Goal: Use online tool/utility: Utilize a website feature to perform a specific function

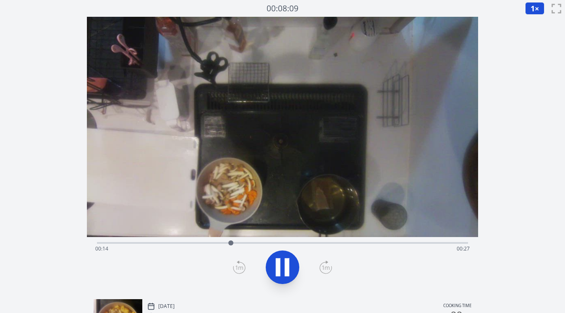
click at [176, 240] on div "Time elapsed: 00:14 Time remaining: 00:27" at bounding box center [282, 242] width 371 height 10
click at [138, 242] on div "Time elapsed: 00:09 Time remaining: 00:32" at bounding box center [282, 248] width 375 height 13
click at [120, 241] on div "Time elapsed: 00:05 Time remaining: 00:37" at bounding box center [282, 242] width 371 height 10
click at [272, 262] on icon at bounding box center [282, 267] width 23 height 23
click at [274, 264] on icon at bounding box center [282, 267] width 23 height 23
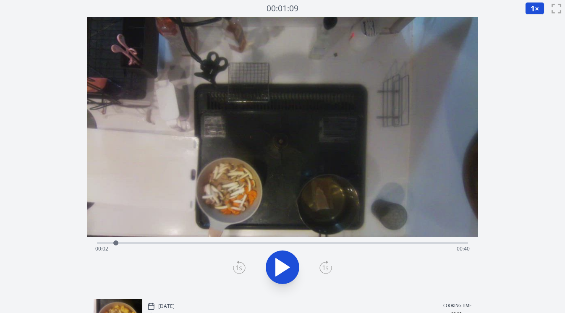
click at [97, 243] on div "Time elapsed: 00:02 Time remaining: 00:40" at bounding box center [282, 248] width 375 height 13
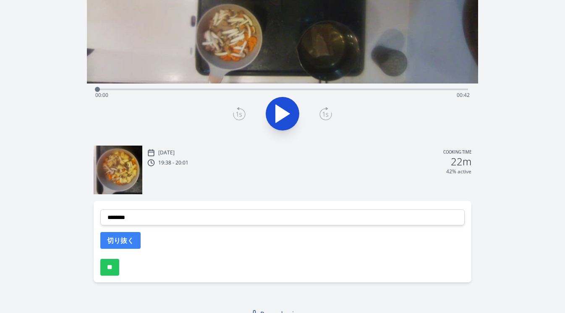
scroll to position [163, 0]
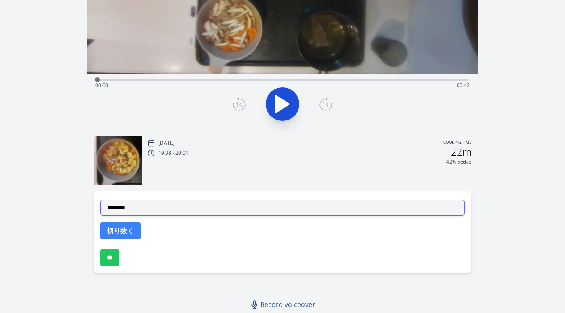
click at [185, 207] on select "**********" at bounding box center [282, 208] width 365 height 16
select select "**********"
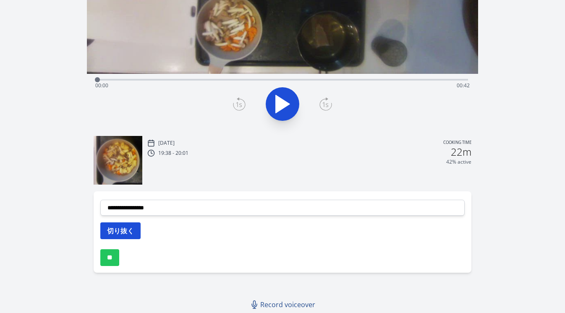
click at [126, 227] on button "切り抜く" at bounding box center [120, 230] width 40 height 17
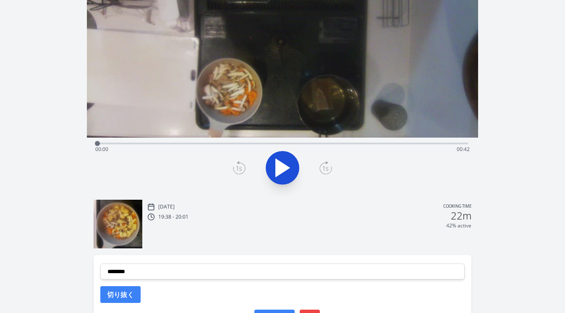
scroll to position [95, 0]
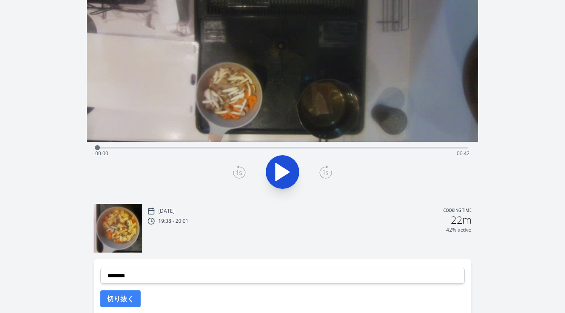
click at [216, 145] on div "Time elapsed: 00:00 Time remaining: 00:42" at bounding box center [282, 147] width 371 height 10
click at [198, 147] on div "Time elapsed: 00:13 Time remaining: 00:29" at bounding box center [282, 153] width 375 height 13
click at [184, 145] on div "Time elapsed: 00:11 Time remaining: 00:31" at bounding box center [282, 147] width 371 height 10
click at [172, 146] on div "Time elapsed: 00:09 Time remaining: 00:32" at bounding box center [282, 147] width 371 height 10
click at [160, 146] on div "Time elapsed: 00:08 Time remaining: 00:33" at bounding box center [282, 147] width 371 height 10
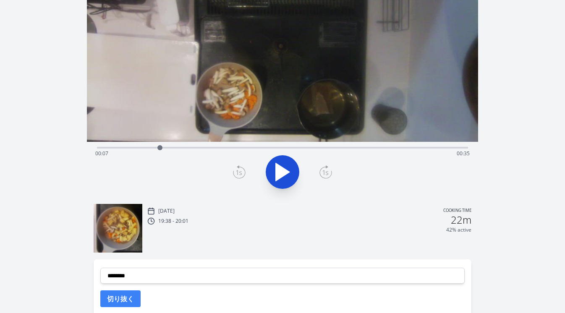
click at [151, 147] on div "Time elapsed: 00:07 Time remaining: 00:35" at bounding box center [282, 153] width 375 height 13
click at [278, 170] on icon at bounding box center [283, 172] width 14 height 18
click at [278, 171] on icon at bounding box center [278, 172] width 5 height 18
click at [285, 171] on icon at bounding box center [283, 172] width 14 height 18
click at [153, 149] on div "Time elapsed: 00:14 Time remaining: 00:27" at bounding box center [282, 153] width 375 height 13
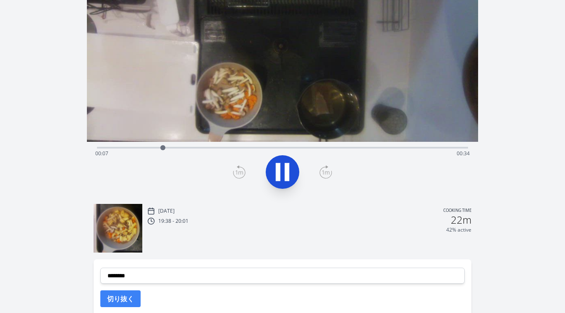
click at [138, 147] on div "Time elapsed: 00:07 Time remaining: 00:34" at bounding box center [282, 153] width 375 height 13
click at [274, 167] on icon at bounding box center [282, 171] width 23 height 23
click at [236, 172] on icon at bounding box center [239, 171] width 13 height 13
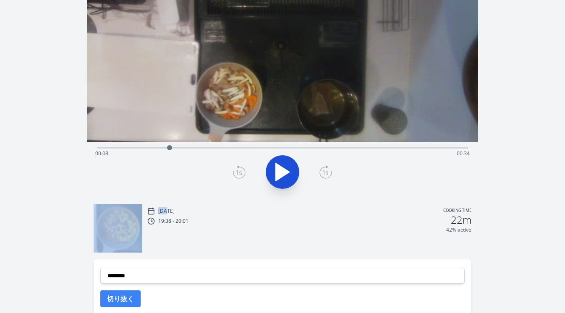
click at [236, 172] on icon at bounding box center [239, 171] width 13 height 13
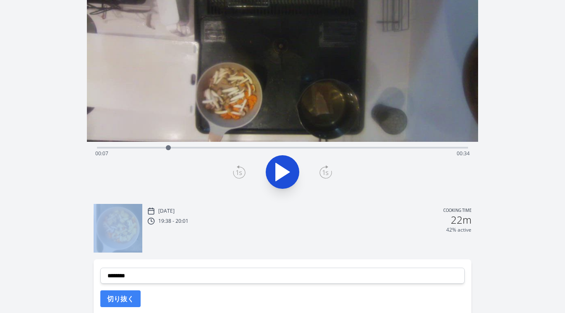
click at [236, 172] on icon at bounding box center [239, 171] width 13 height 13
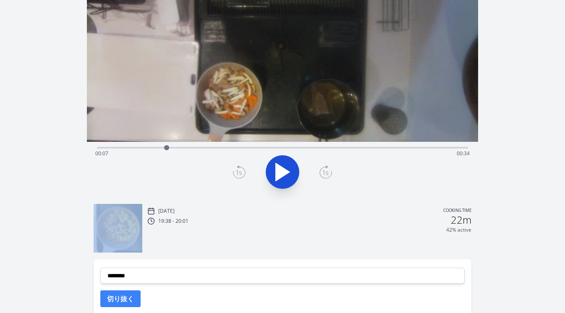
click at [236, 172] on icon at bounding box center [239, 171] width 13 height 13
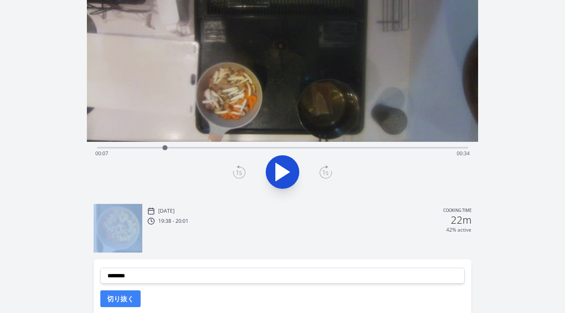
click at [236, 172] on icon at bounding box center [239, 171] width 13 height 13
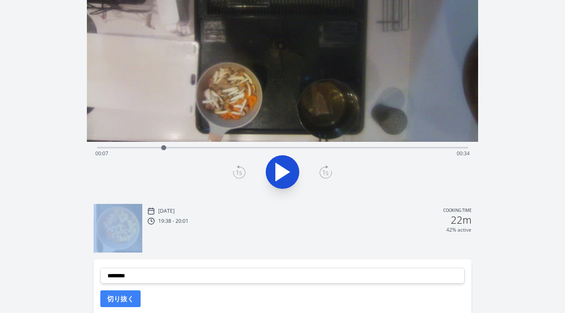
click at [236, 172] on icon at bounding box center [239, 171] width 13 height 13
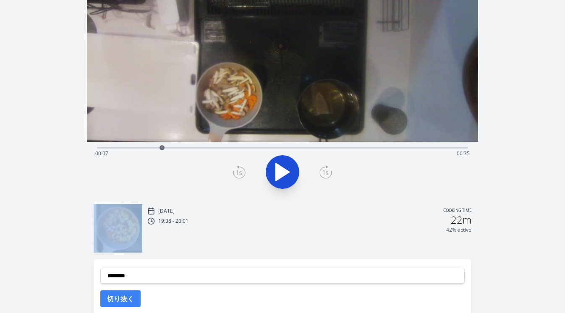
click at [236, 172] on icon at bounding box center [239, 171] width 13 height 13
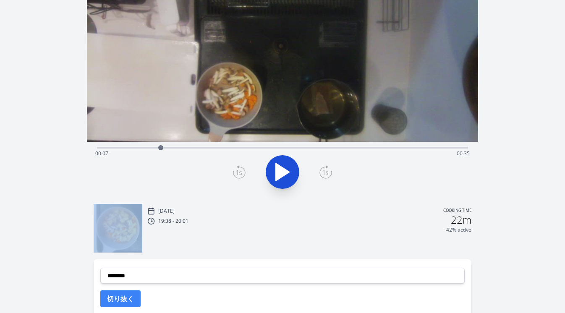
click at [236, 172] on icon at bounding box center [239, 171] width 13 height 13
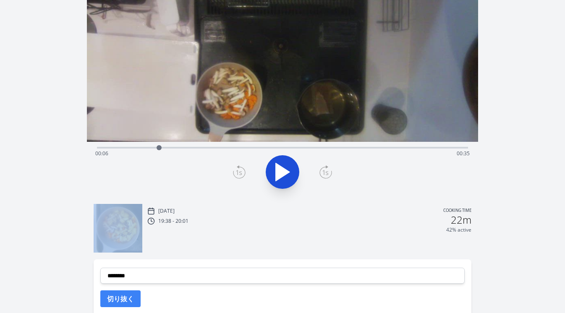
click at [236, 172] on icon at bounding box center [239, 171] width 13 height 13
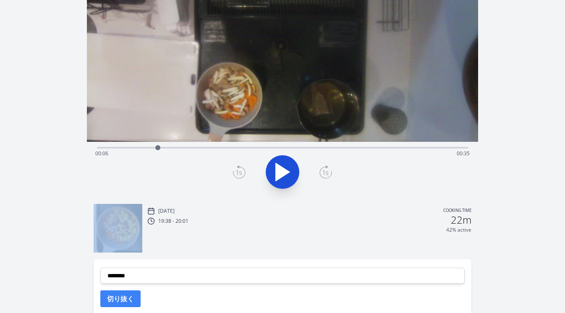
click at [236, 172] on icon at bounding box center [239, 171] width 13 height 13
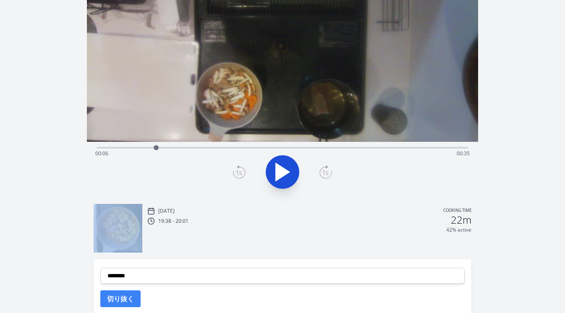
click at [236, 172] on icon at bounding box center [239, 171] width 13 height 13
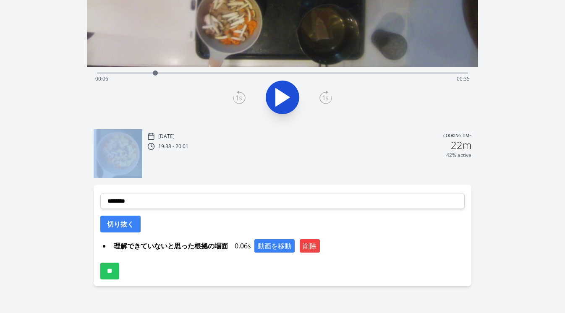
scroll to position [183, 0]
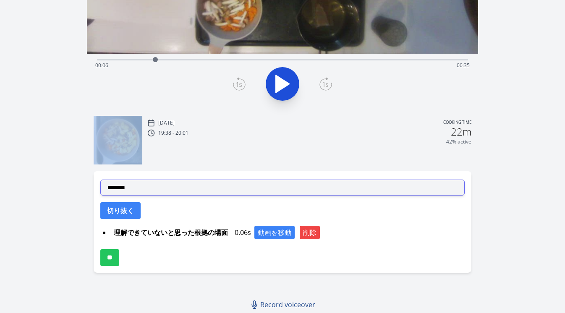
click at [188, 186] on select "**********" at bounding box center [282, 188] width 365 height 16
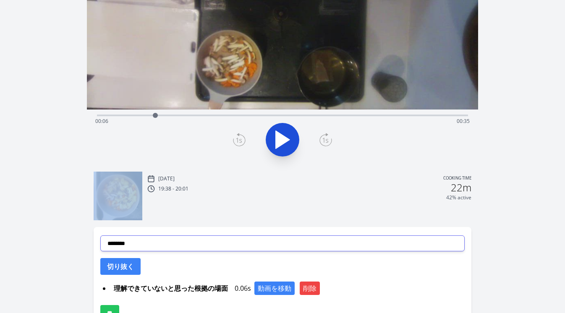
scroll to position [0, 0]
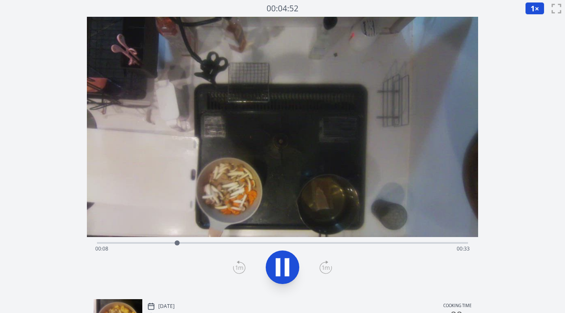
click at [164, 242] on div "Time elapsed: 00:08 Time remaining: 00:33" at bounding box center [282, 248] width 375 height 13
click at [151, 242] on div "Time elapsed: 00:09 Time remaining: 00:33" at bounding box center [282, 248] width 375 height 13
click at [278, 267] on icon at bounding box center [278, 267] width 5 height 18
click at [149, 243] on div "Time elapsed: 00:07 Time remaining: 00:35" at bounding box center [282, 248] width 375 height 13
click at [321, 269] on icon at bounding box center [325, 267] width 13 height 13
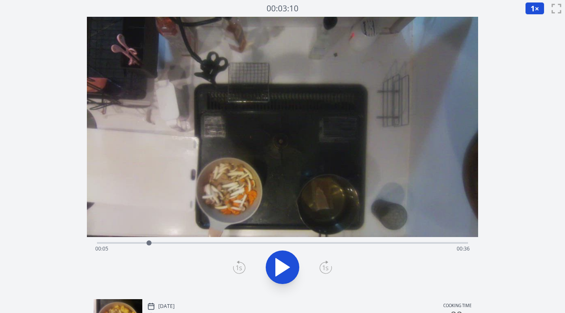
click at [321, 269] on icon at bounding box center [325, 267] width 13 height 13
click at [320, 269] on icon at bounding box center [325, 267] width 13 height 13
click at [320, 270] on icon at bounding box center [326, 267] width 12 height 11
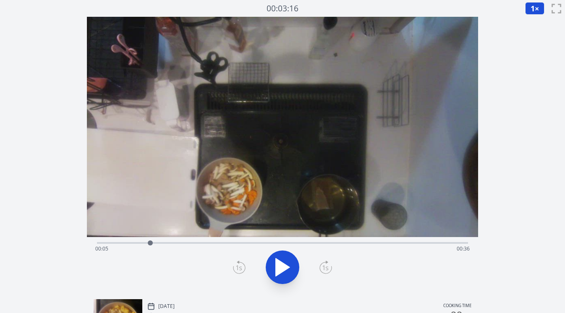
click at [239, 267] on icon at bounding box center [239, 267] width 6 height 5
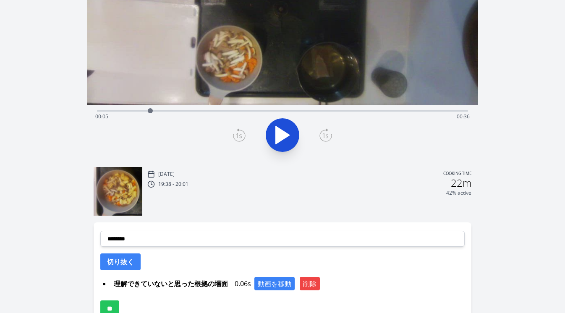
scroll to position [133, 0]
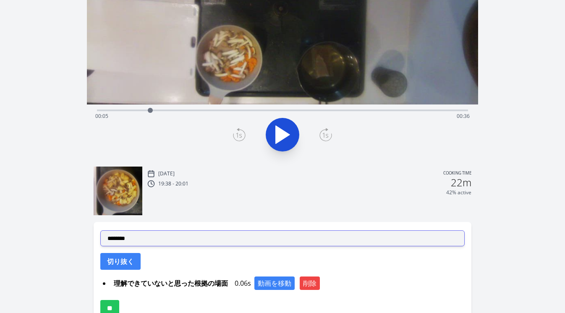
click at [250, 241] on select "**********" at bounding box center [282, 238] width 365 height 16
select select "**********"
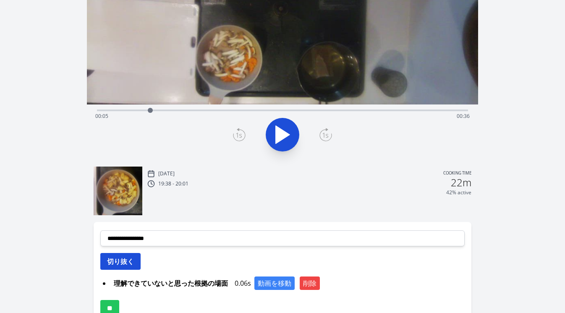
click at [128, 263] on button "切り抜く" at bounding box center [120, 261] width 40 height 17
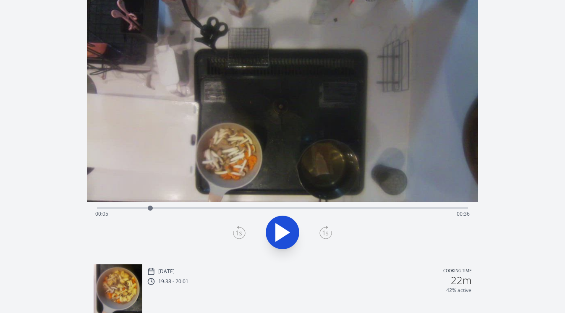
scroll to position [0, 0]
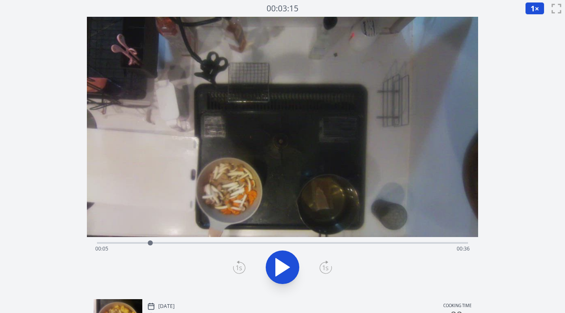
click at [120, 243] on div "Time elapsed: 00:05 Time remaining: 00:36" at bounding box center [282, 248] width 375 height 13
click at [110, 243] on div "Time elapsed: 00:02 Time remaining: 00:39" at bounding box center [282, 248] width 375 height 13
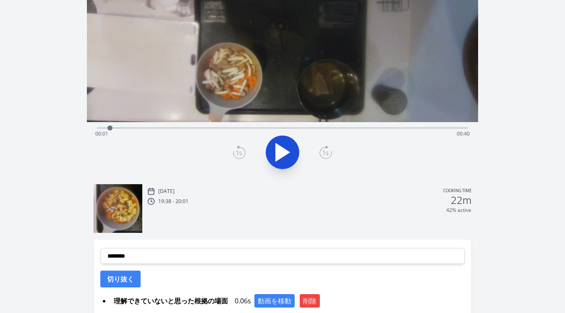
scroll to position [120, 0]
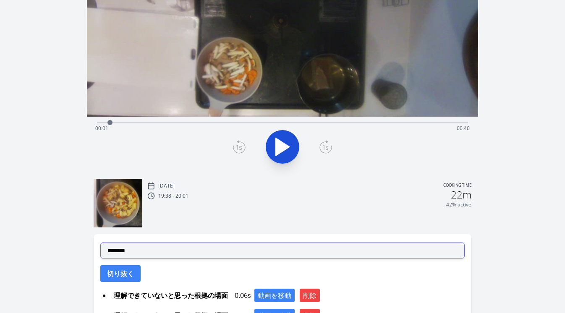
click at [215, 250] on select "**********" at bounding box center [282, 251] width 365 height 16
select select "**********"
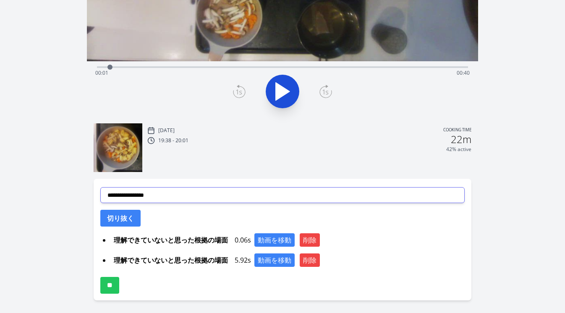
scroll to position [177, 0]
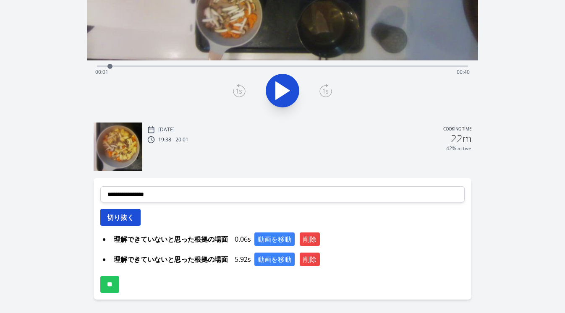
click at [136, 218] on button "切り抜く" at bounding box center [120, 217] width 40 height 17
select select
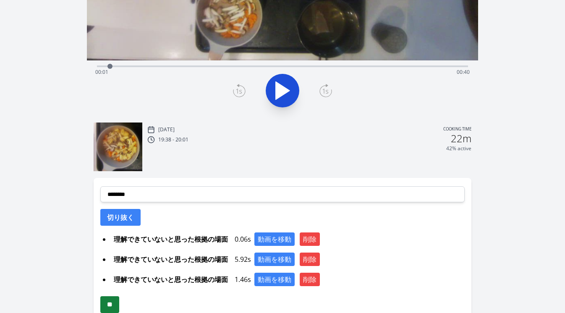
click at [117, 304] on input "**" at bounding box center [109, 304] width 19 height 17
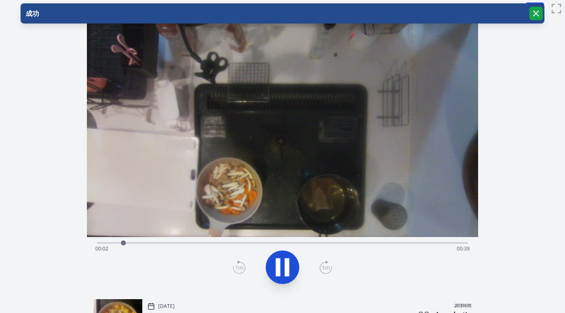
click at [535, 15] on icon "button" at bounding box center [536, 13] width 10 height 10
